Goal: Find specific page/section: Find specific page/section

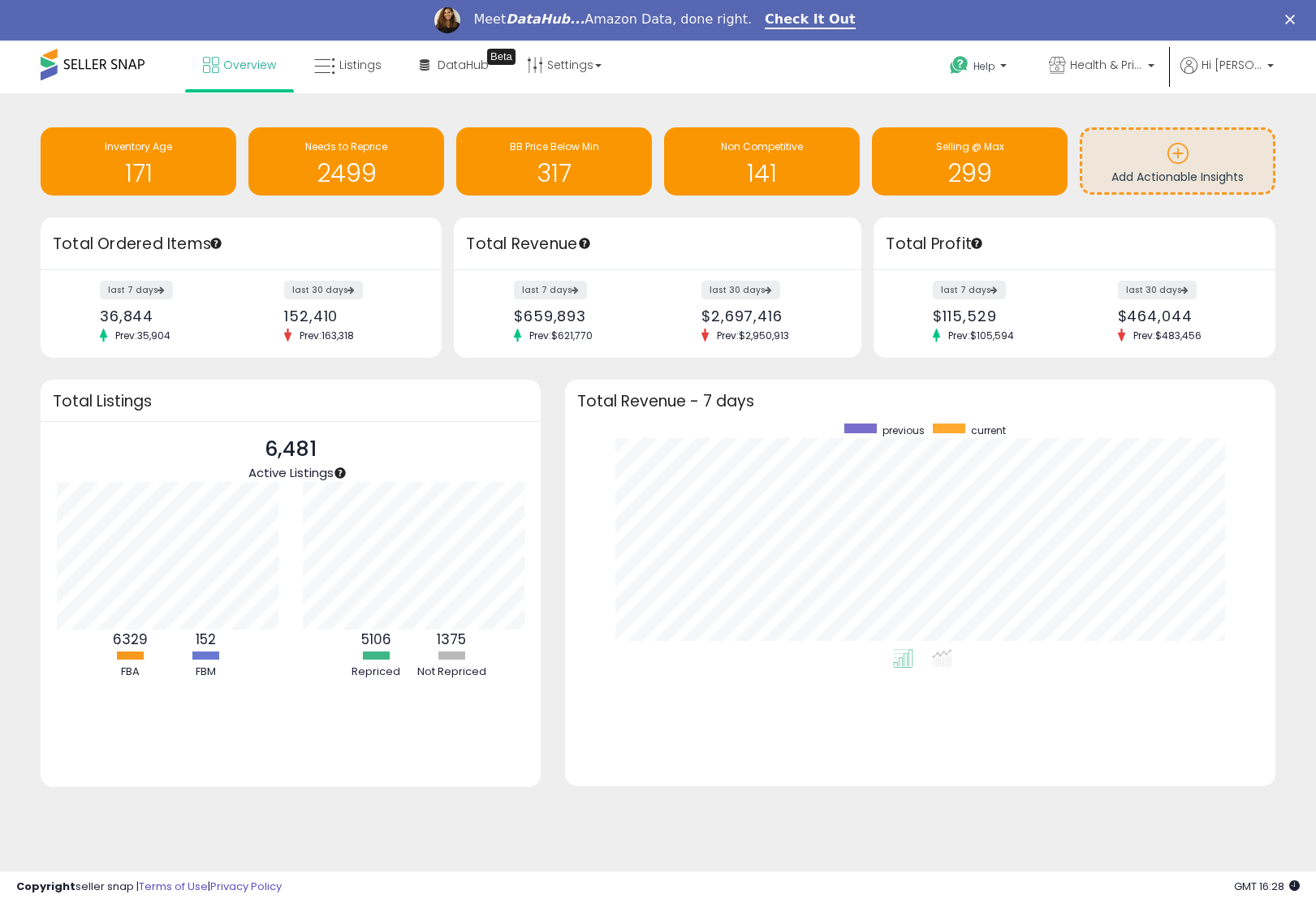
drag, startPoint x: 773, startPoint y: 774, endPoint x: 779, endPoint y: 757, distance: 18.0
click at [773, 774] on div "previous current" at bounding box center [920, 603] width 711 height 365
click at [381, 66] on link "Listings" at bounding box center [347, 64] width 91 height 49
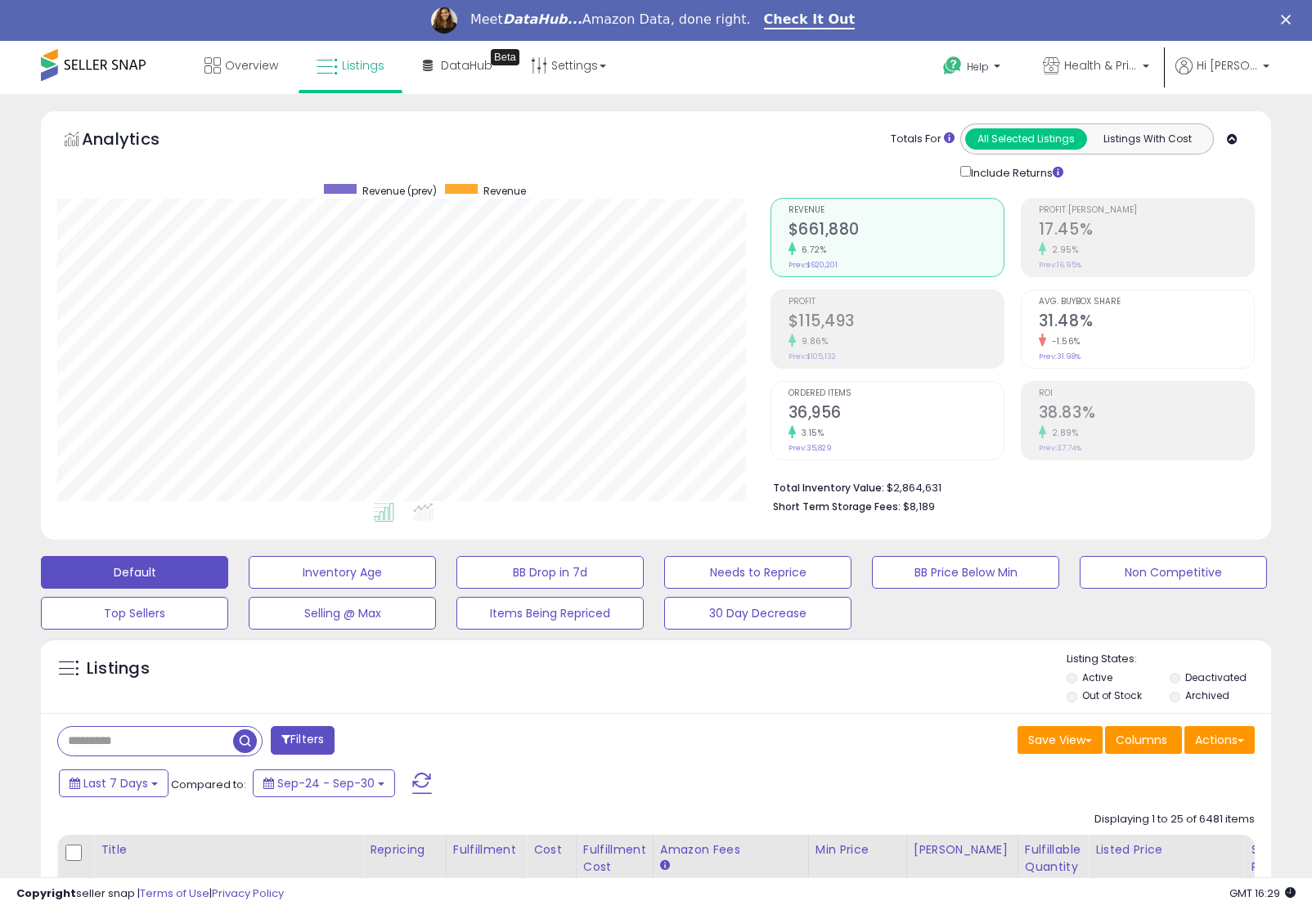
scroll to position [335, 712]
click at [748, 708] on div "Listings Active" at bounding box center [656, 675] width 1230 height 75
click at [779, 727] on div "Save View Save As New View Update Current View Columns Actions Import Export Vi…" at bounding box center [961, 742] width 611 height 32
click at [1241, 747] on button "Actions" at bounding box center [1219, 740] width 70 height 28
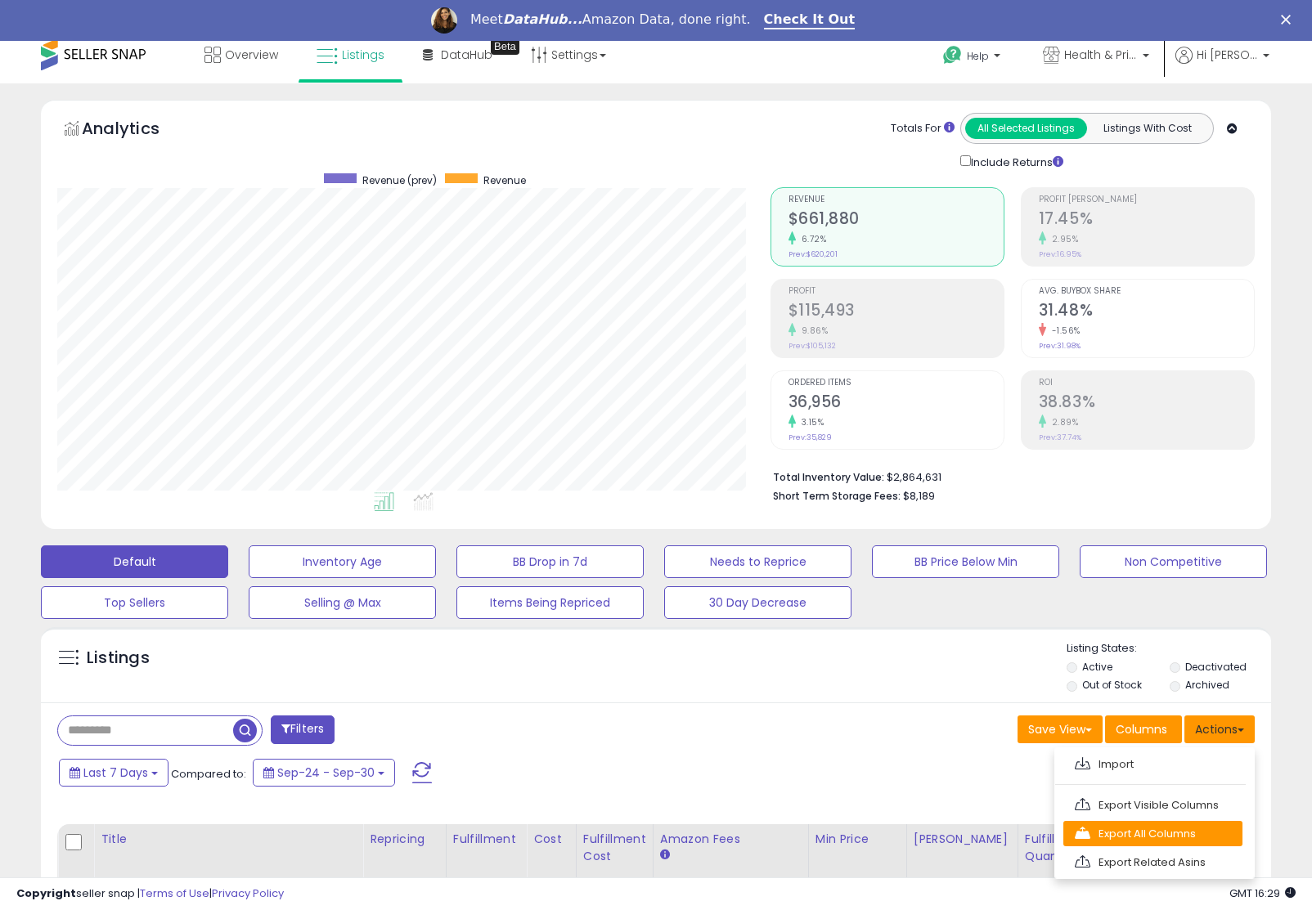
scroll to position [82, 0]
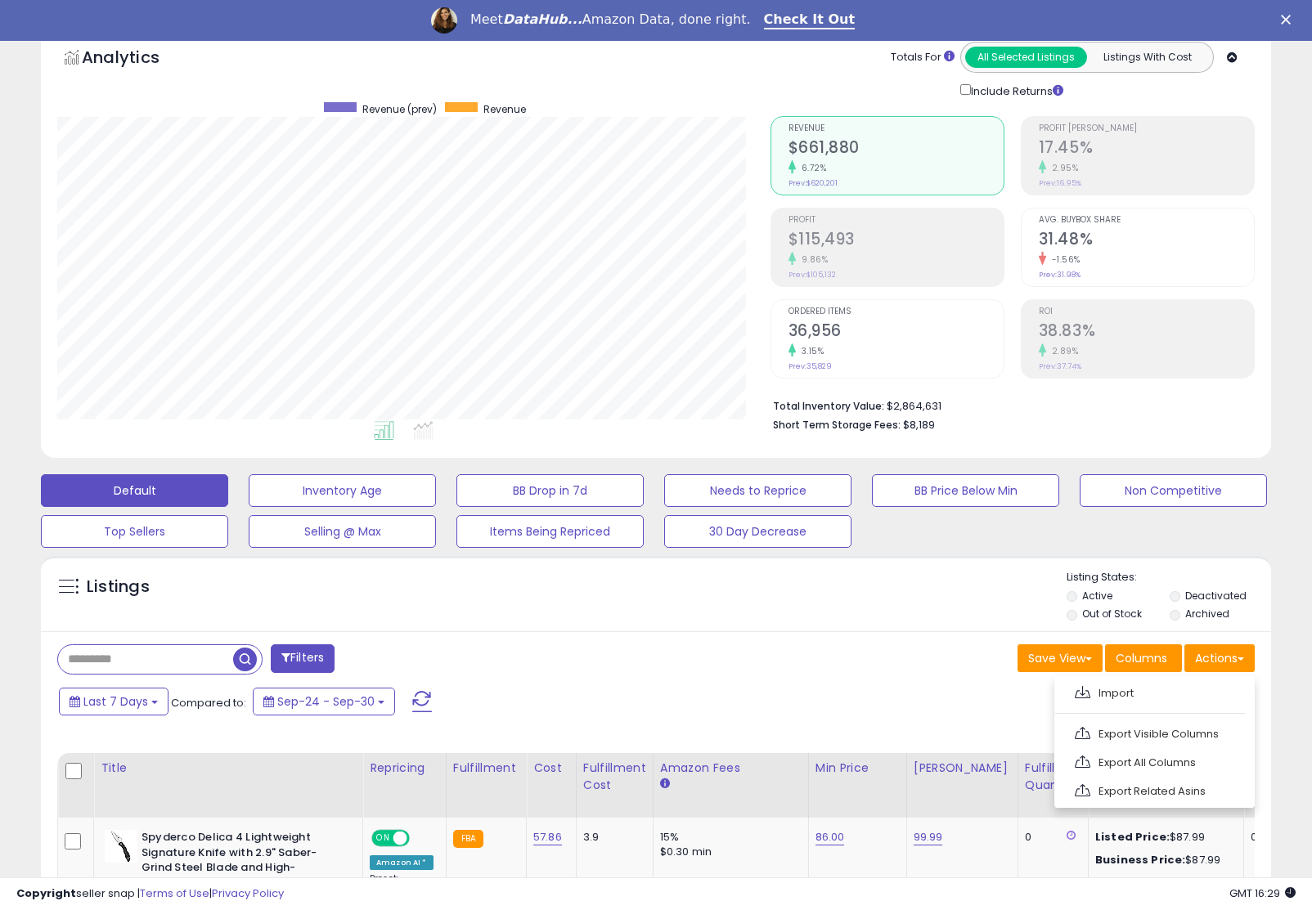
click at [707, 671] on div "Save View Save As New View Update Current View Columns Actions Import Export Vi…" at bounding box center [961, 660] width 611 height 32
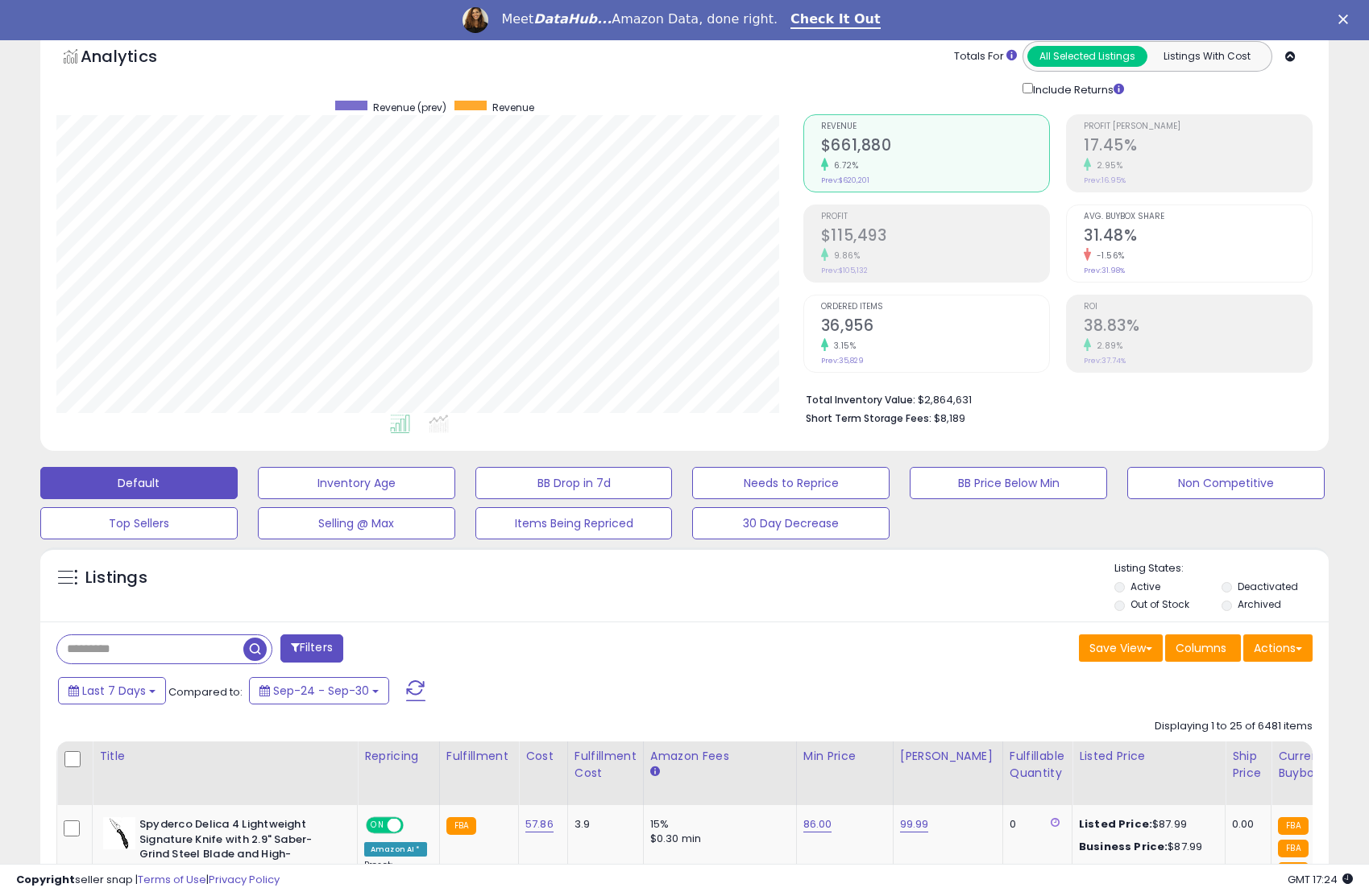
scroll to position [0, 0]
